Goal: Task Accomplishment & Management: Manage account settings

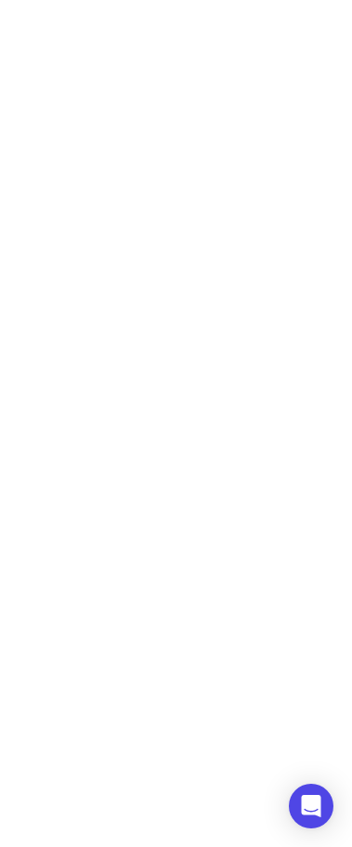
click at [352, 0] on html at bounding box center [176, 0] width 352 height 0
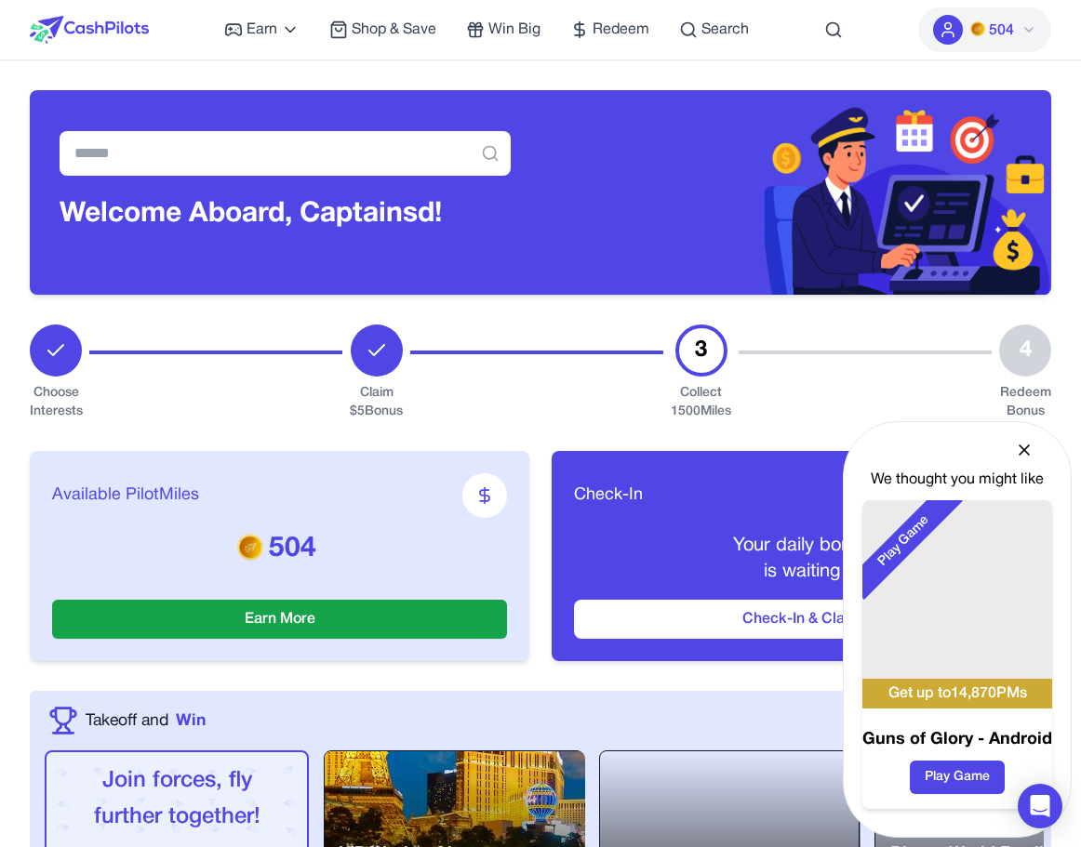
drag, startPoint x: 962, startPoint y: 37, endPoint x: 990, endPoint y: 4, distance: 43.6
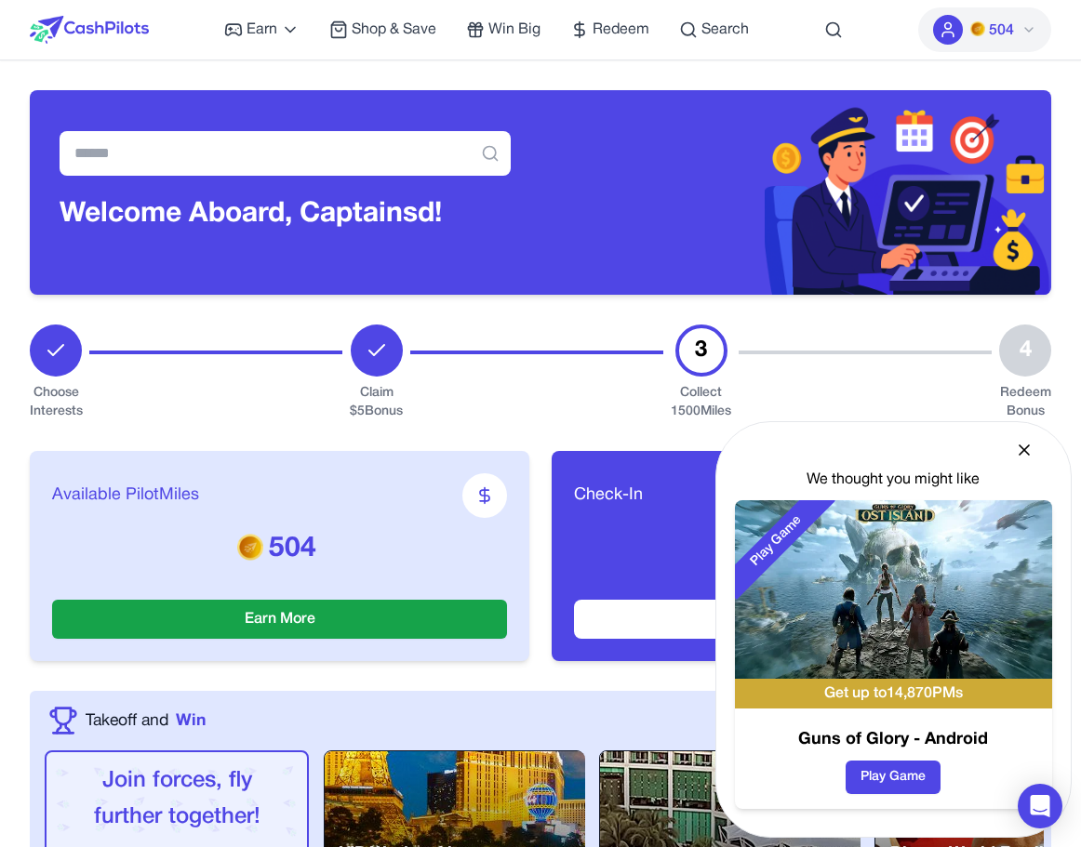
click at [990, 4] on div "504" at bounding box center [984, 30] width 133 height 60
click at [986, 19] on span "504" at bounding box center [992, 30] width 44 height 22
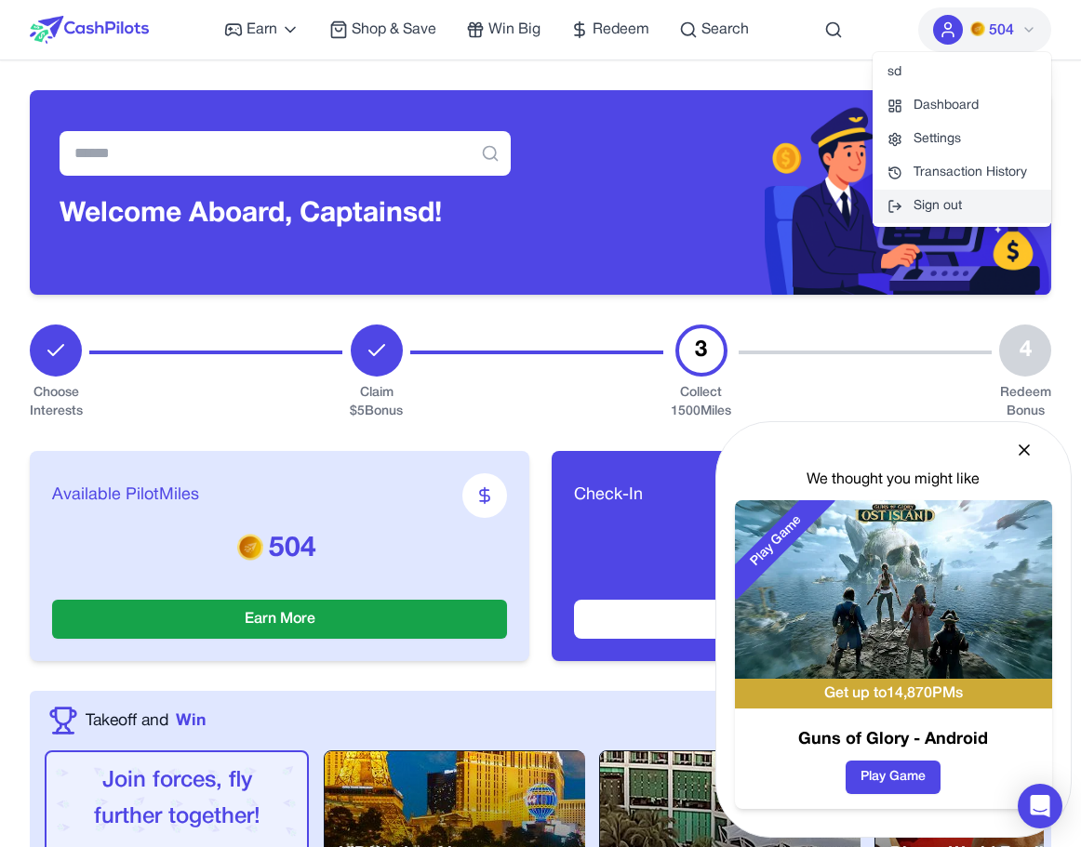
click at [964, 219] on button "Sign out" at bounding box center [961, 206] width 179 height 33
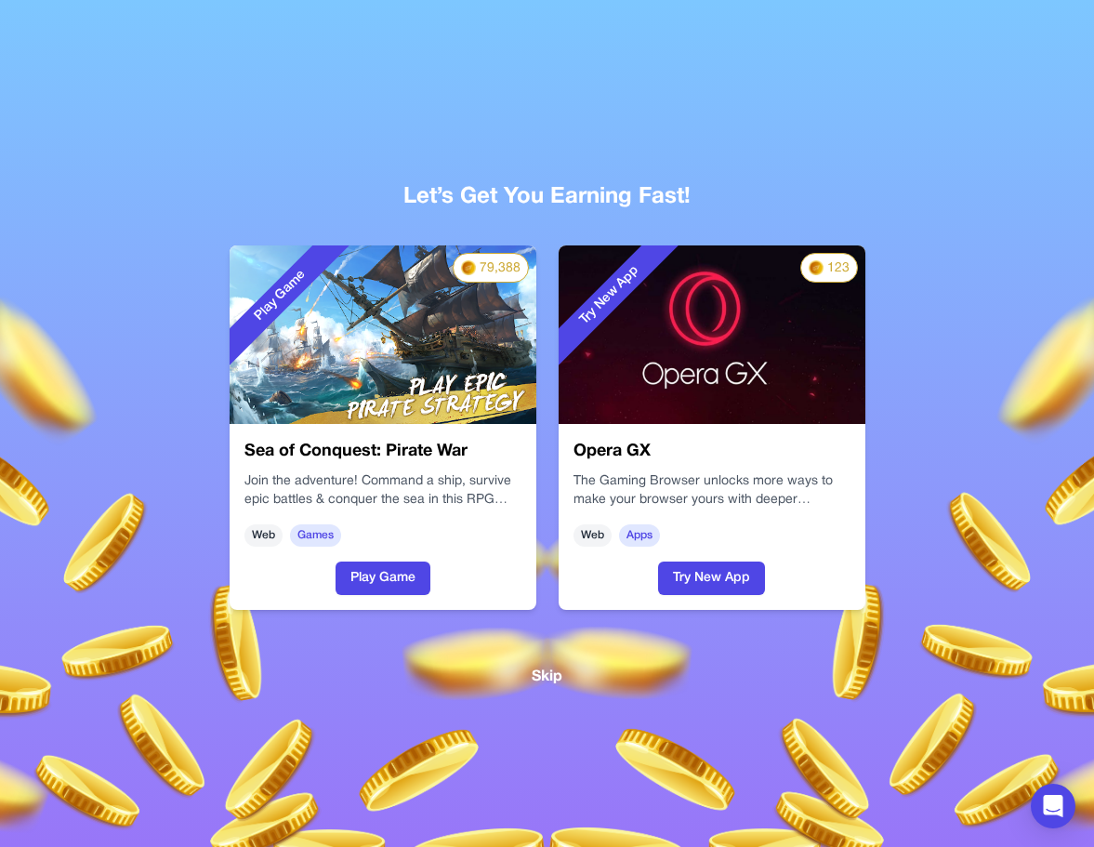
click at [546, 673] on button "Skip" at bounding box center [547, 677] width 31 height 23
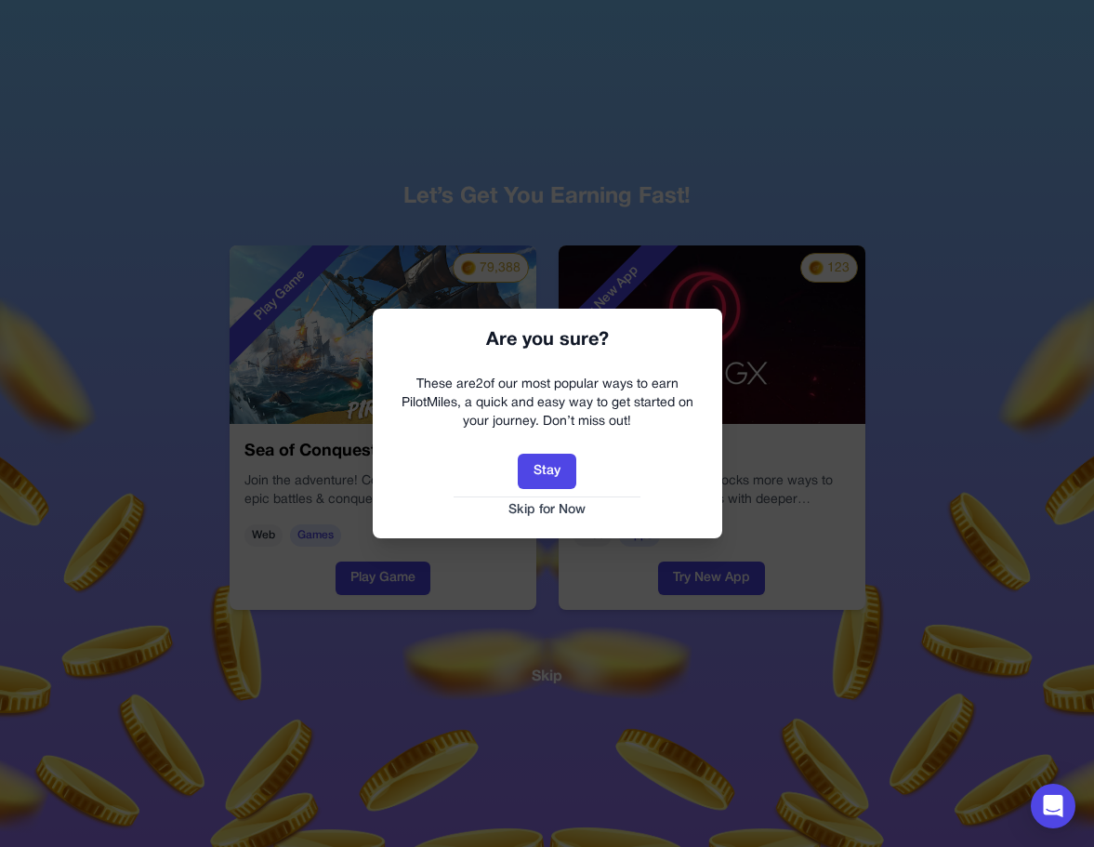
click at [549, 503] on button "Skip for Now" at bounding box center [547, 510] width 312 height 19
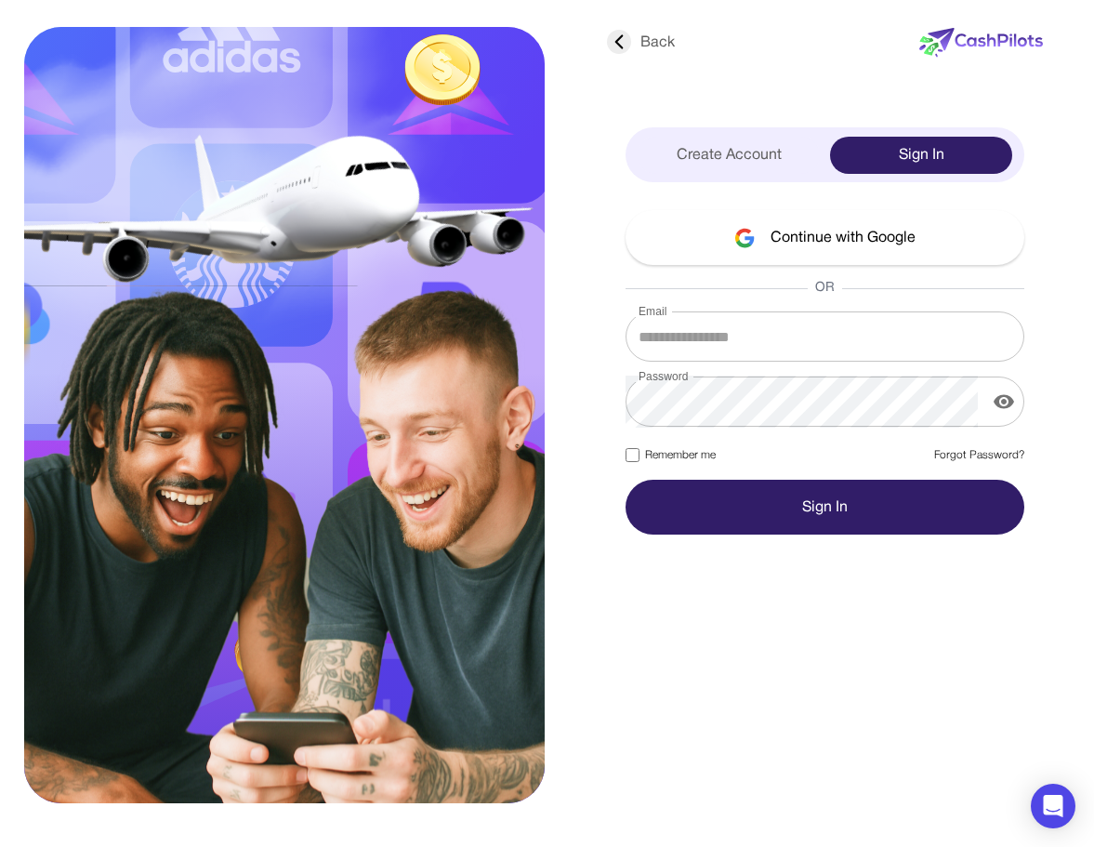
type input "**********"
